Goal: Use online tool/utility: Utilize a website feature to perform a specific function

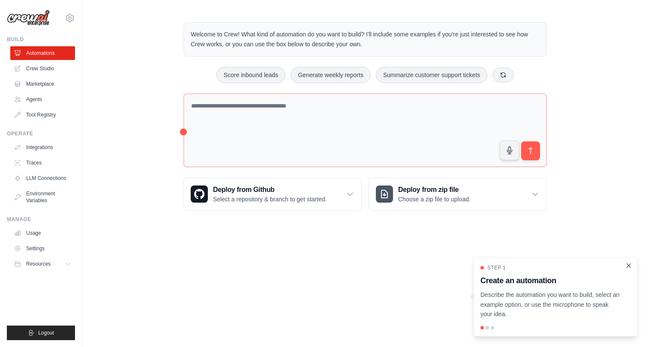
click at [629, 266] on icon "Close walkthrough" at bounding box center [629, 266] width 8 height 8
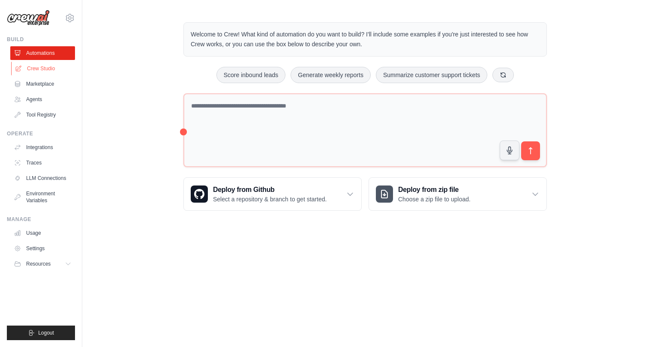
click at [45, 66] on link "Crew Studio" at bounding box center [43, 69] width 65 height 14
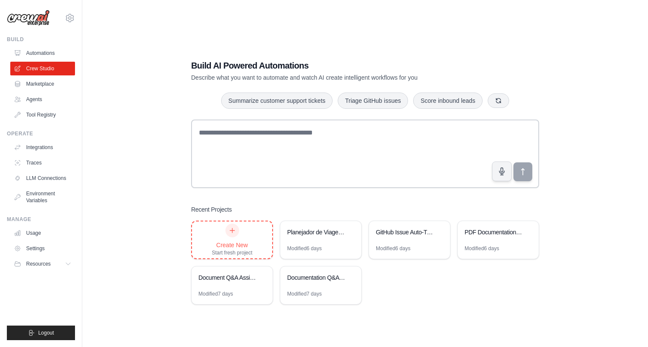
click at [234, 231] on icon at bounding box center [232, 230] width 7 height 7
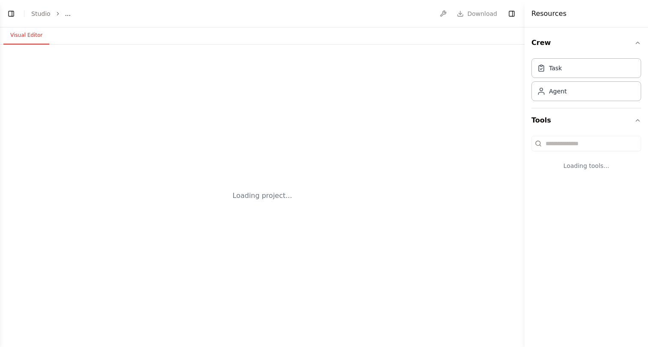
select select "****"
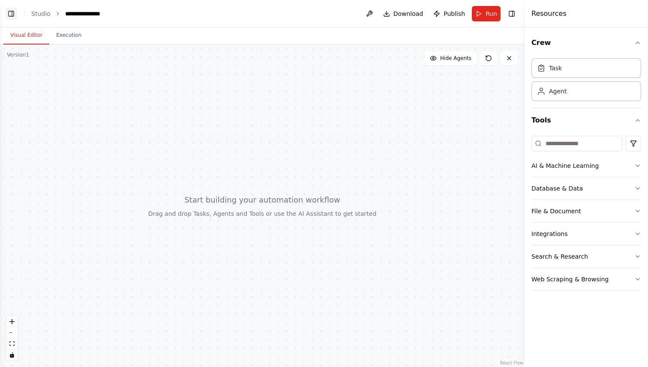
click at [13, 16] on button "Toggle Left Sidebar" at bounding box center [11, 14] width 12 height 12
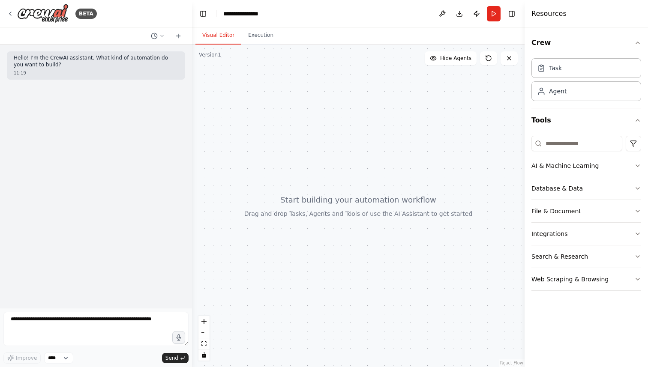
click at [605, 277] on button "Web Scraping & Browsing" at bounding box center [586, 279] width 110 height 22
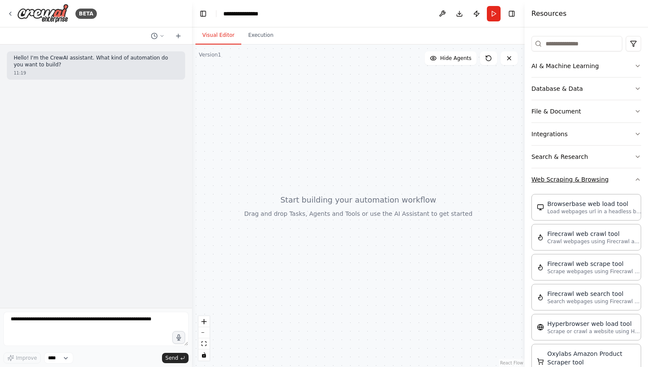
scroll to position [94, 0]
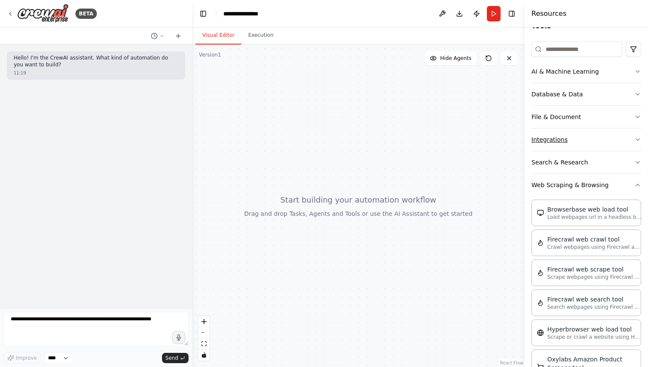
click at [590, 140] on button "Integrations" at bounding box center [586, 140] width 110 height 22
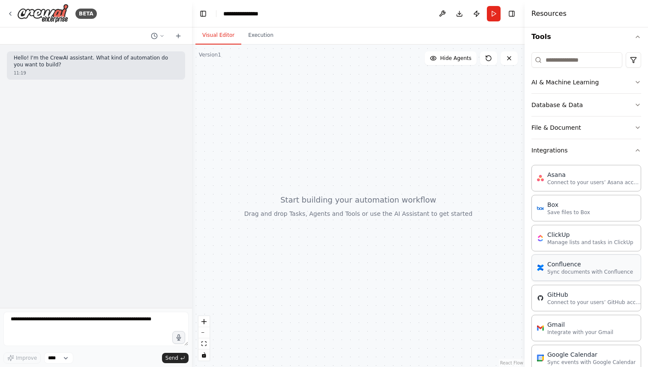
scroll to position [78, 0]
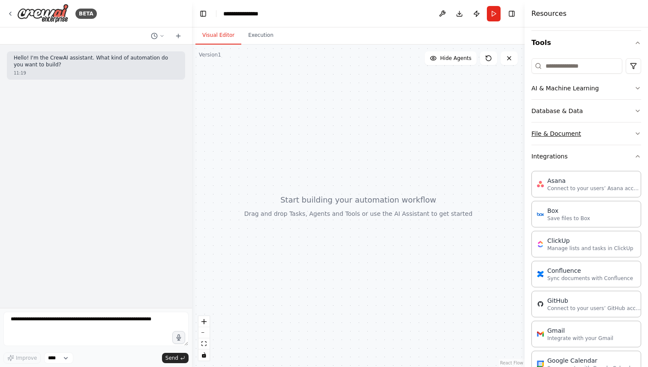
click at [590, 137] on button "File & Document" at bounding box center [586, 134] width 110 height 22
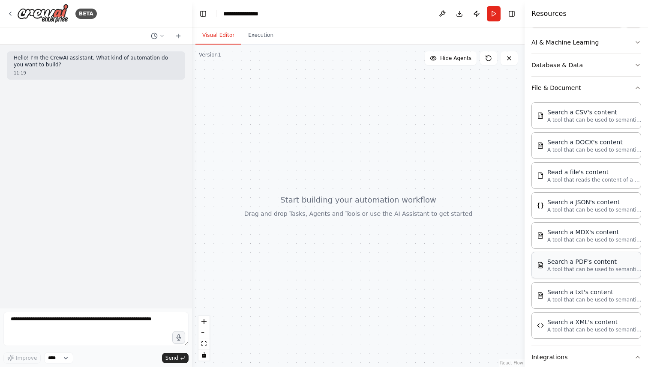
scroll to position [120, 0]
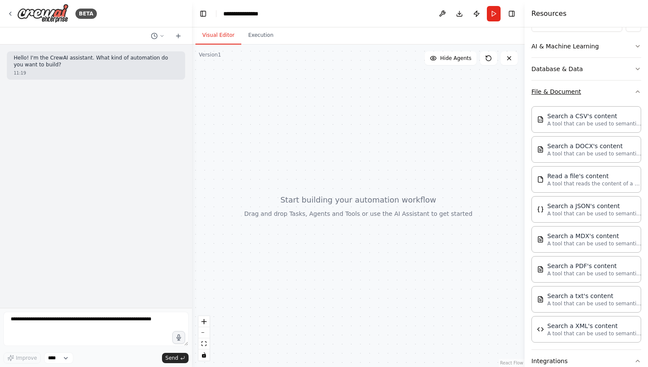
click at [573, 99] on button "File & Document" at bounding box center [586, 92] width 110 height 22
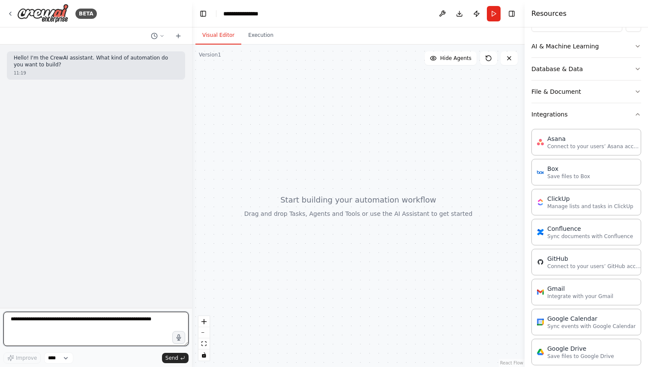
click at [114, 322] on textarea at bounding box center [95, 329] width 185 height 34
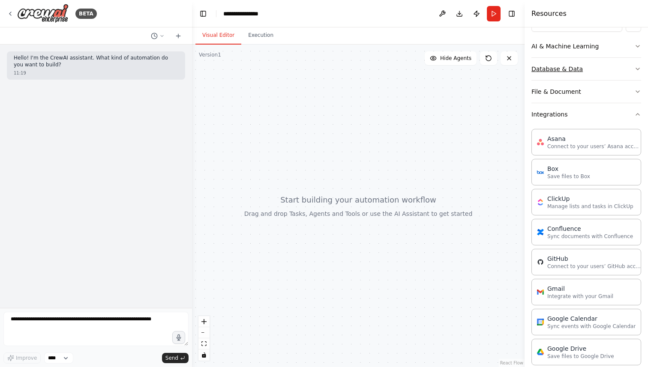
click at [588, 68] on button "Database & Data" at bounding box center [586, 69] width 110 height 22
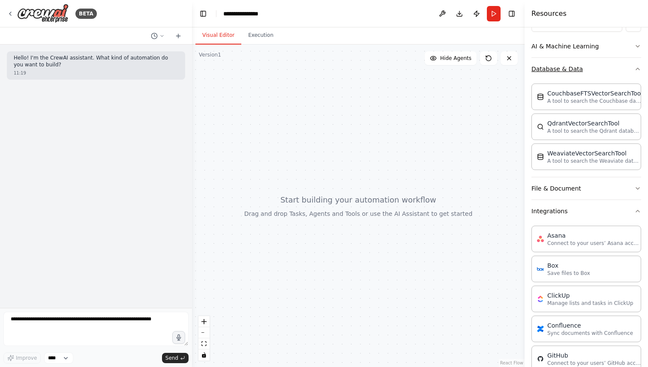
click at [588, 68] on button "Database & Data" at bounding box center [586, 69] width 110 height 22
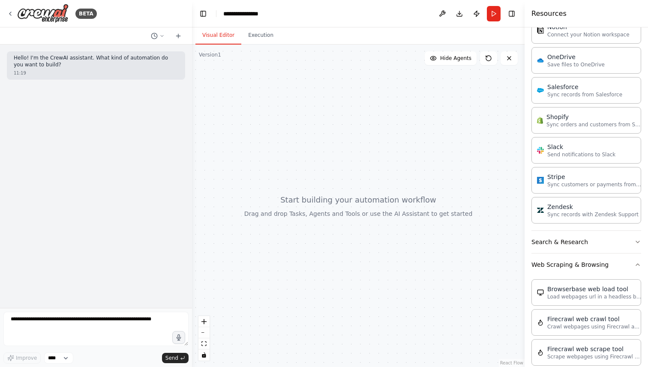
scroll to position [620, 0]
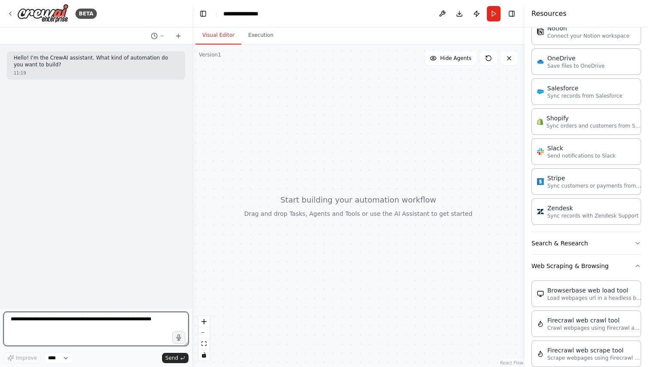
click at [99, 319] on textarea at bounding box center [95, 329] width 185 height 34
click at [88, 321] on textarea at bounding box center [95, 329] width 185 height 34
